Goal: Information Seeking & Learning: Learn about a topic

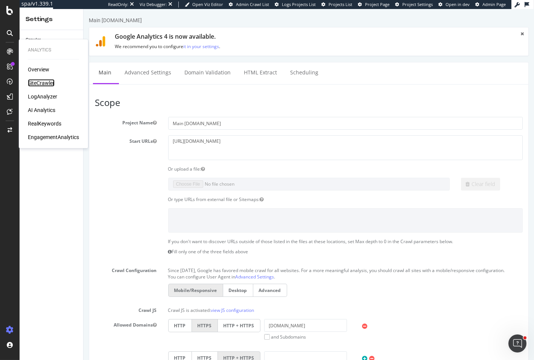
click at [36, 82] on div "SiteCrawler" at bounding box center [41, 83] width 27 height 8
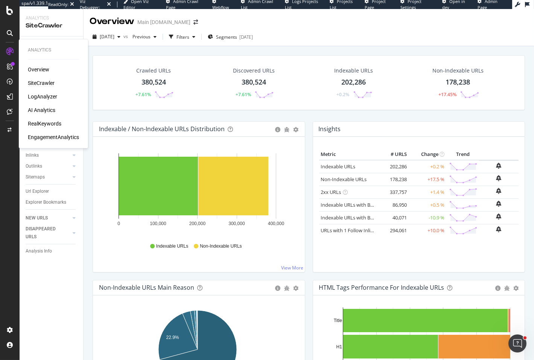
click at [42, 123] on div "RealKeywords" at bounding box center [44, 124] width 33 height 8
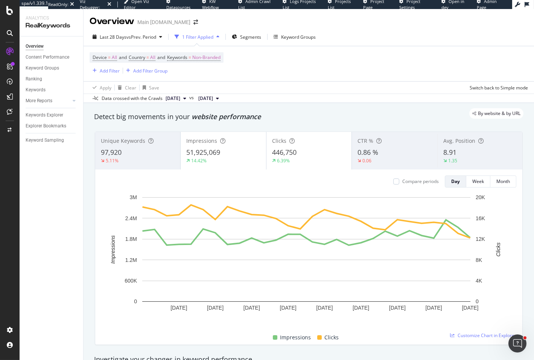
scroll to position [86, 0]
